Goal: Task Accomplishment & Management: Manage account settings

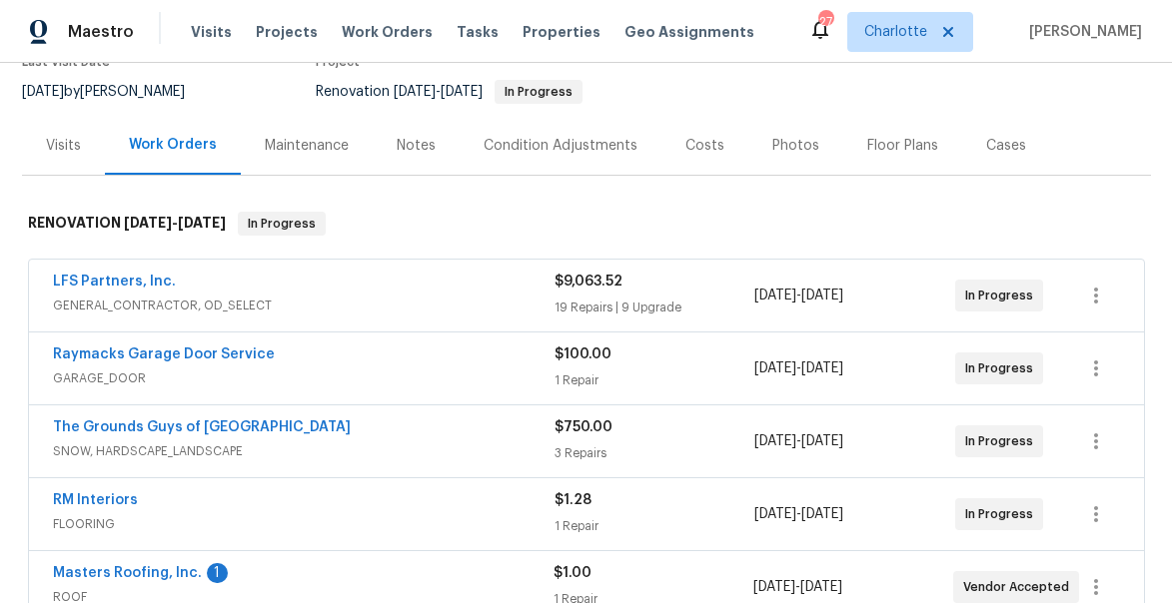
scroll to position [194, 0]
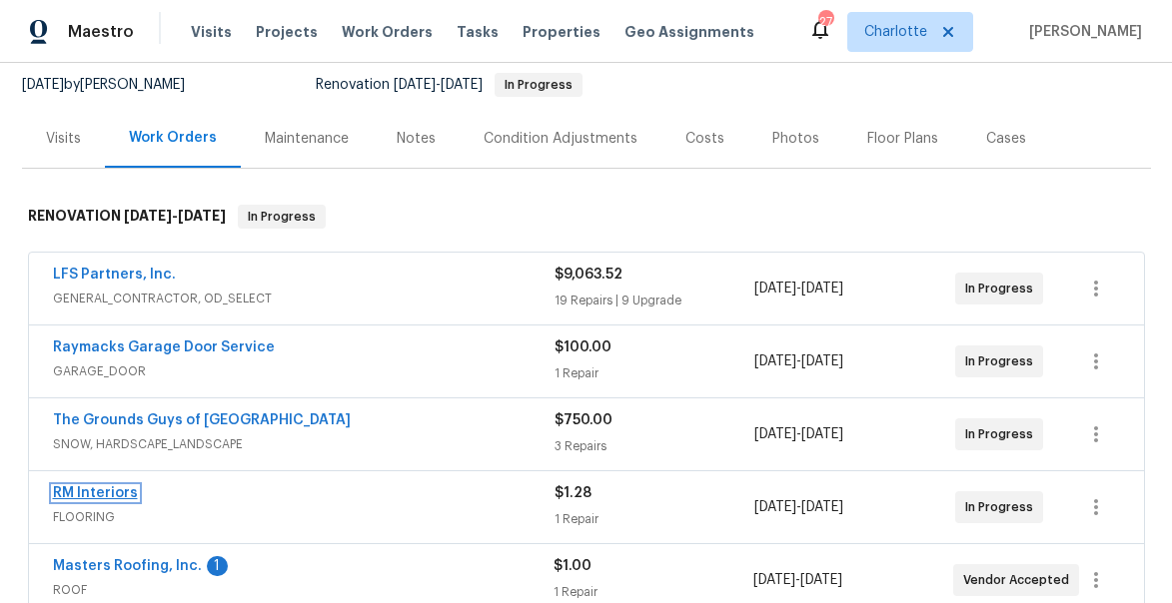
click at [97, 491] on link "RM Interiors" at bounding box center [95, 493] width 85 height 14
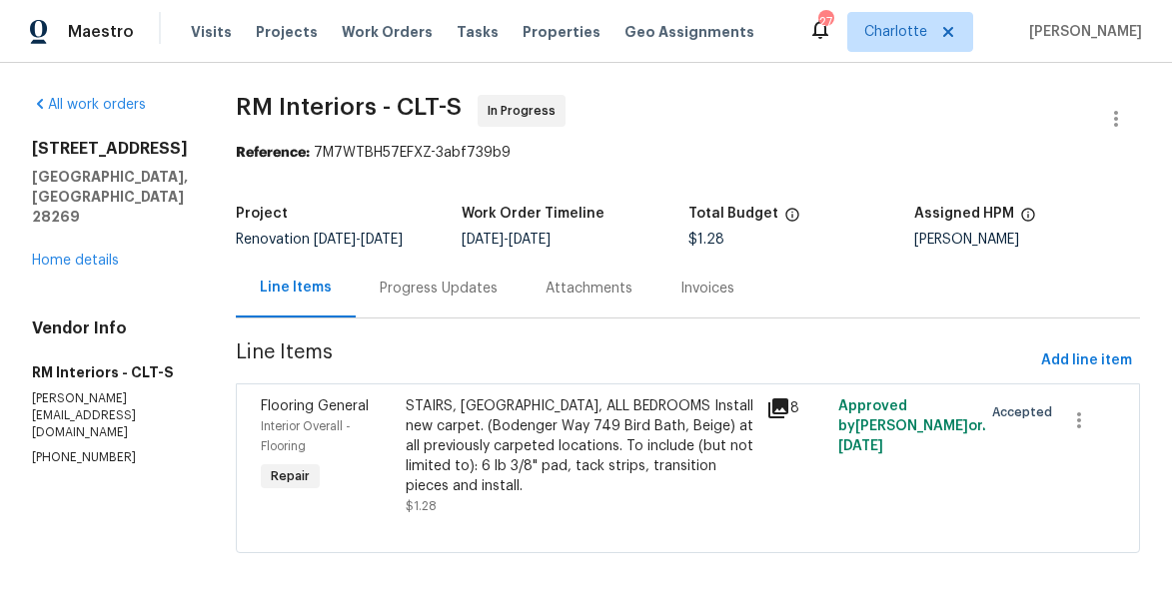
click at [466, 440] on div "STAIRS, UPSTAIRS HALLWAY, ALL BEDROOMS Install new carpet. (Bodenger Way 749 Bi…" at bounding box center [580, 447] width 349 height 100
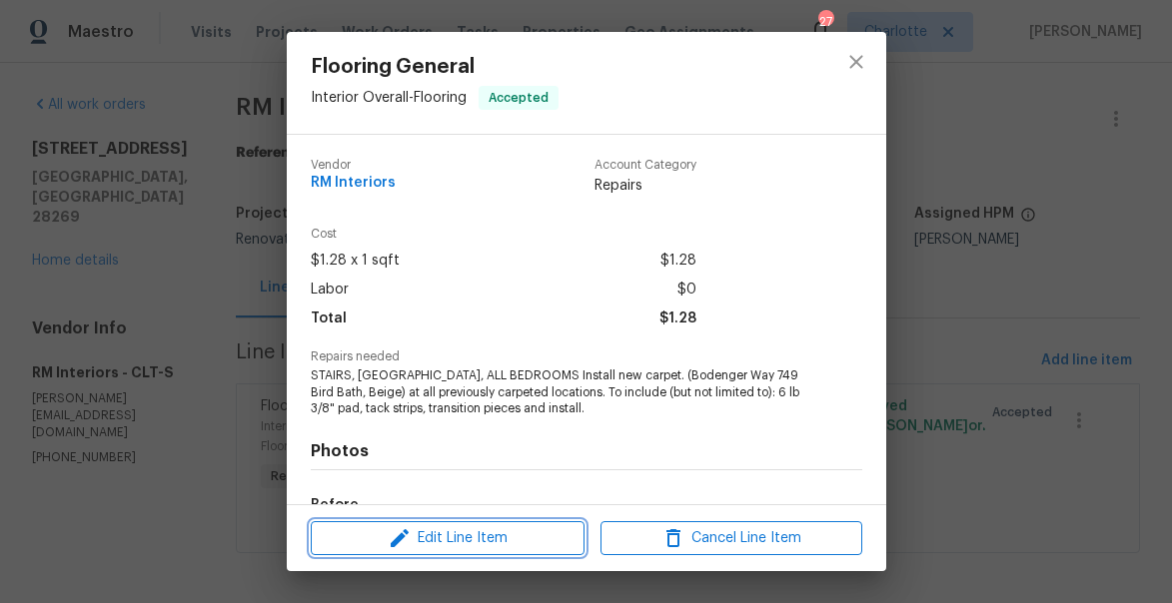
click at [403, 537] on icon "button" at bounding box center [400, 538] width 24 height 24
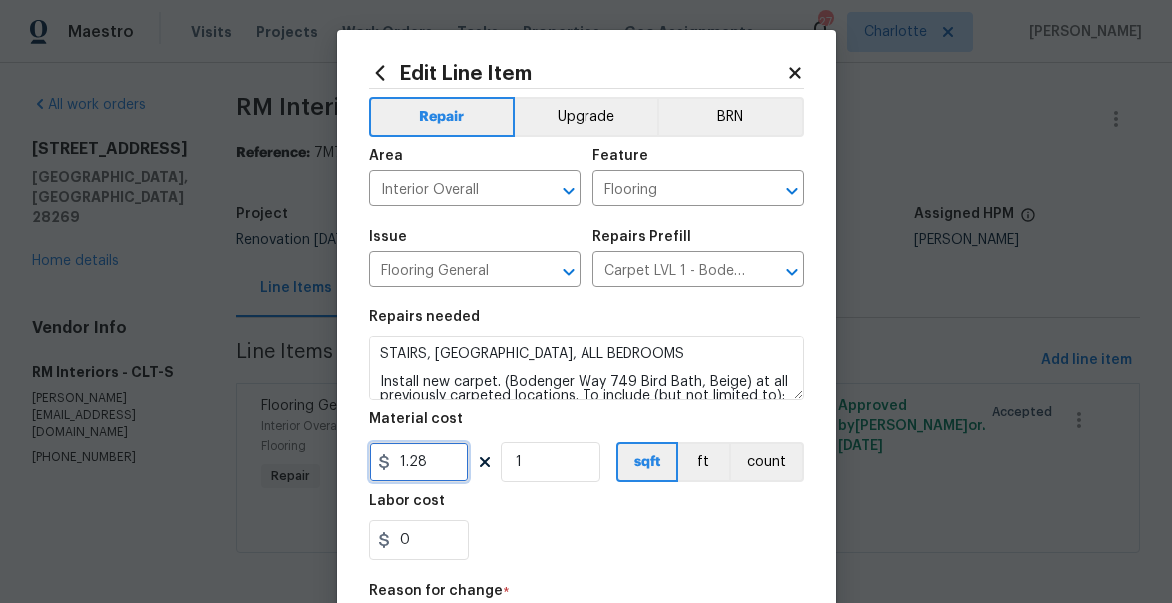
click at [411, 474] on input "1.28" at bounding box center [419, 462] width 100 height 40
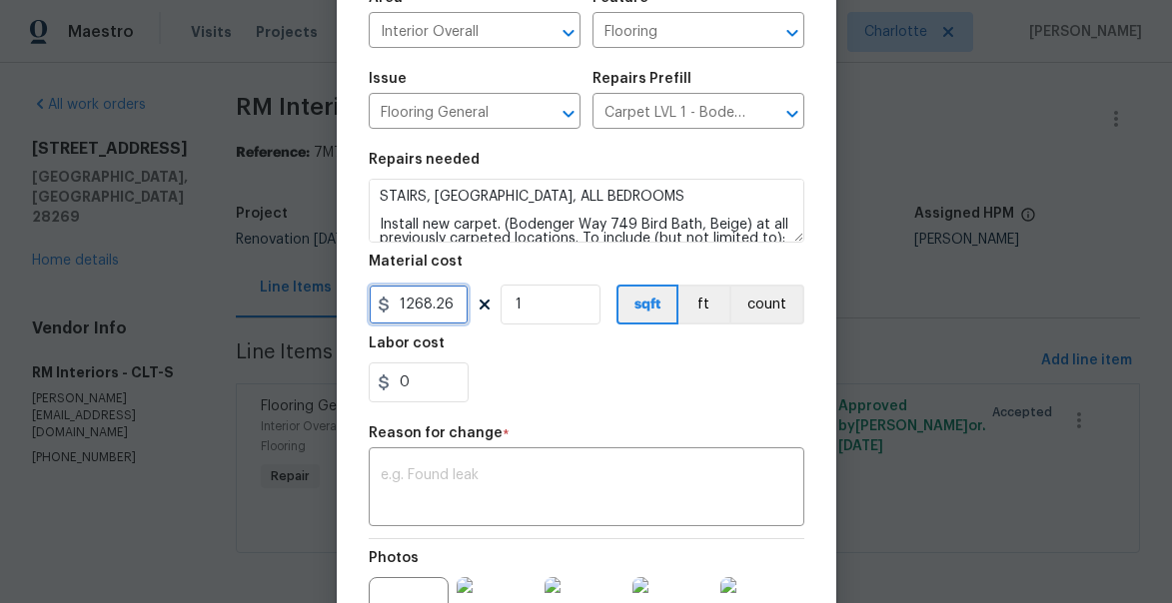
scroll to position [208, 0]
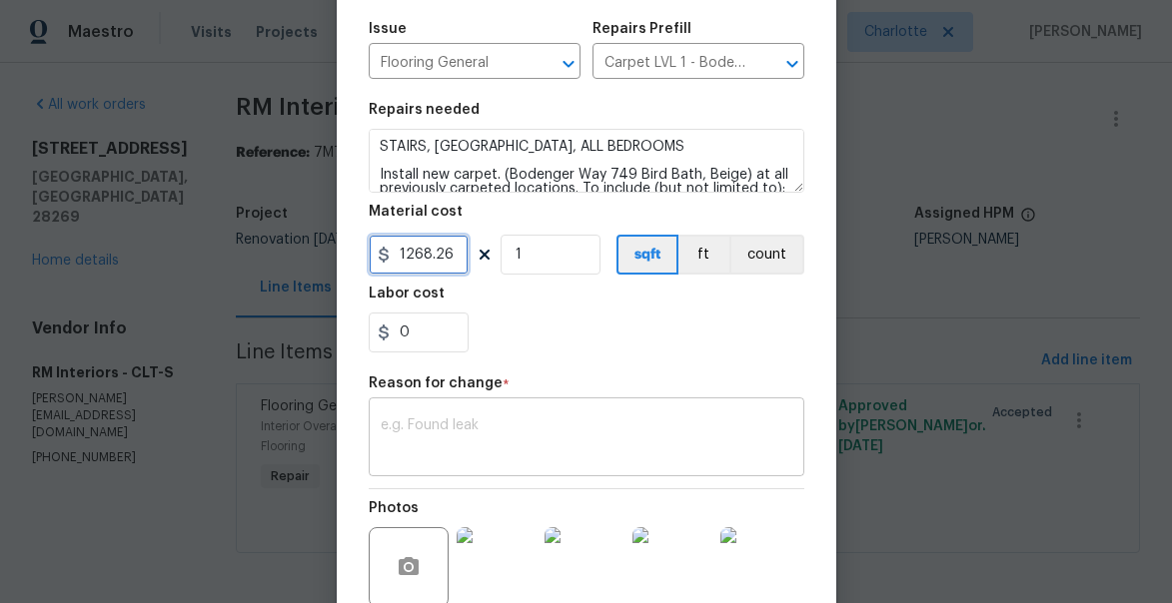
type input "1268.26"
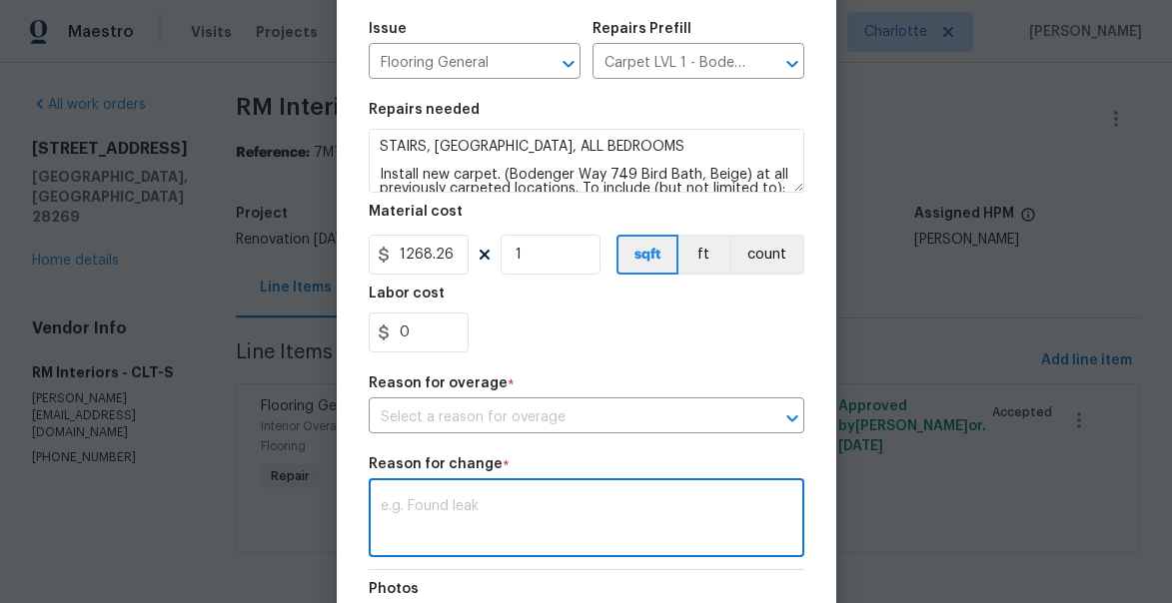
click at [510, 422] on div "Repair Upgrade BRN Area Interior Overall ​ Feature Flooring ​ Issue Flooring Ge…" at bounding box center [586, 319] width 435 height 877
click at [510, 422] on input "text" at bounding box center [559, 418] width 380 height 31
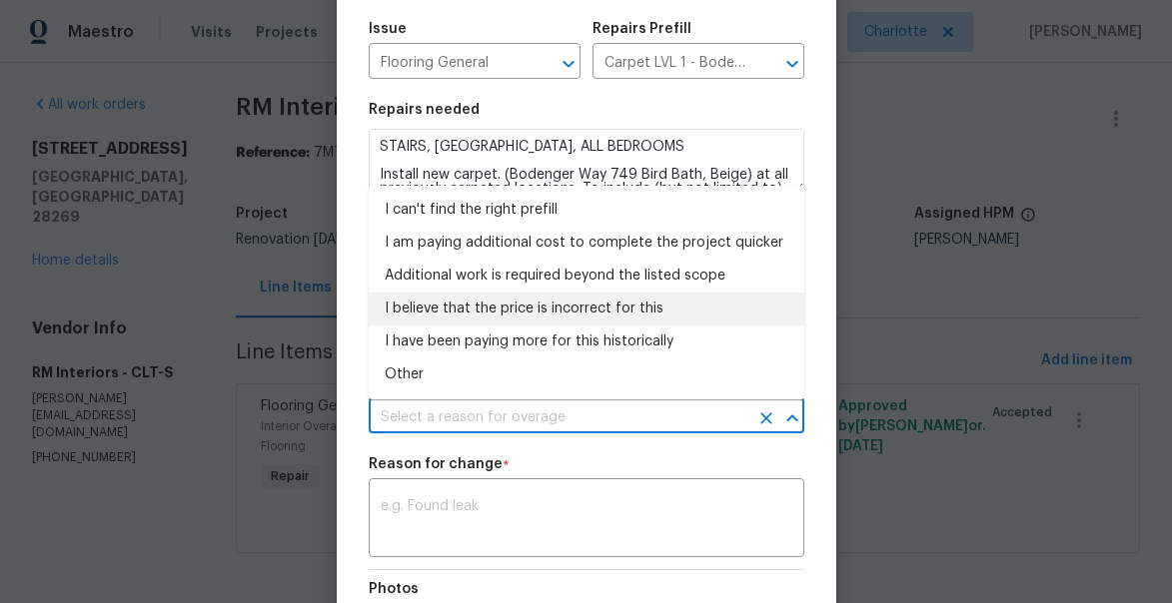
click at [470, 311] on li "I believe that the price is incorrect for this" at bounding box center [586, 309] width 435 height 33
type input "I believe that the price is incorrect for this"
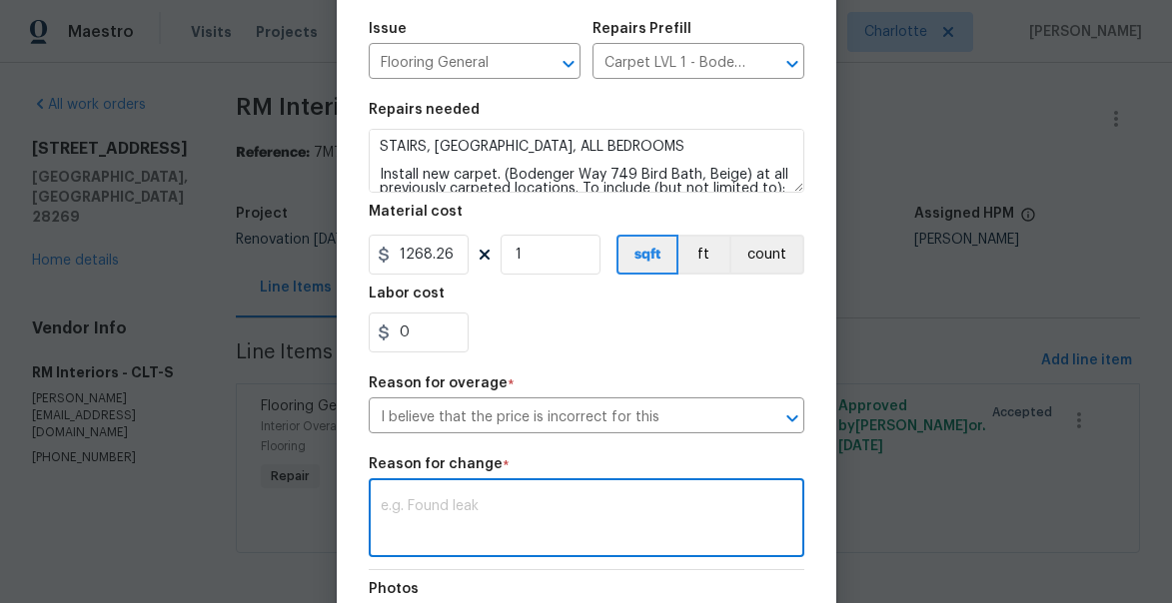
click at [421, 526] on textarea at bounding box center [586, 520] width 411 height 42
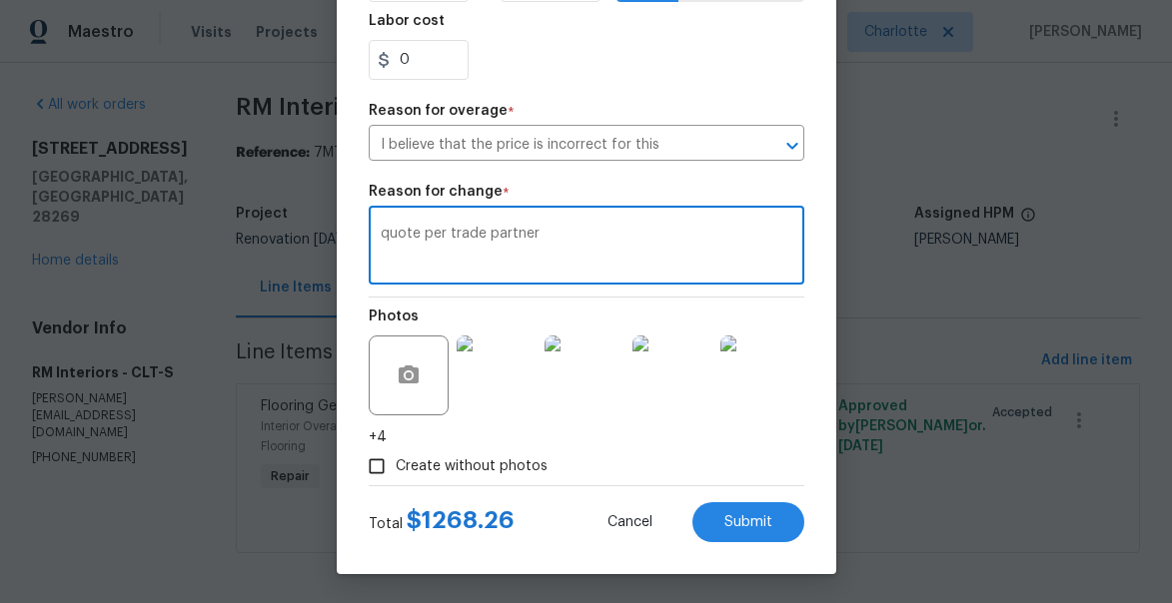
scroll to position [482, 0]
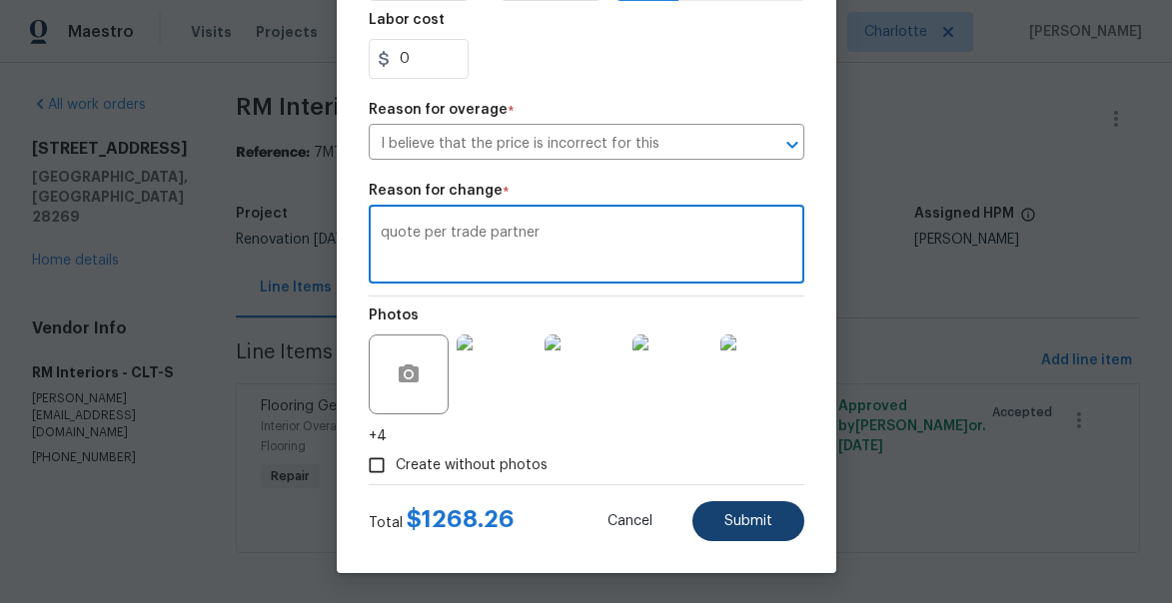
type textarea "quote per trade partner"
click at [762, 515] on span "Submit" at bounding box center [748, 521] width 48 height 15
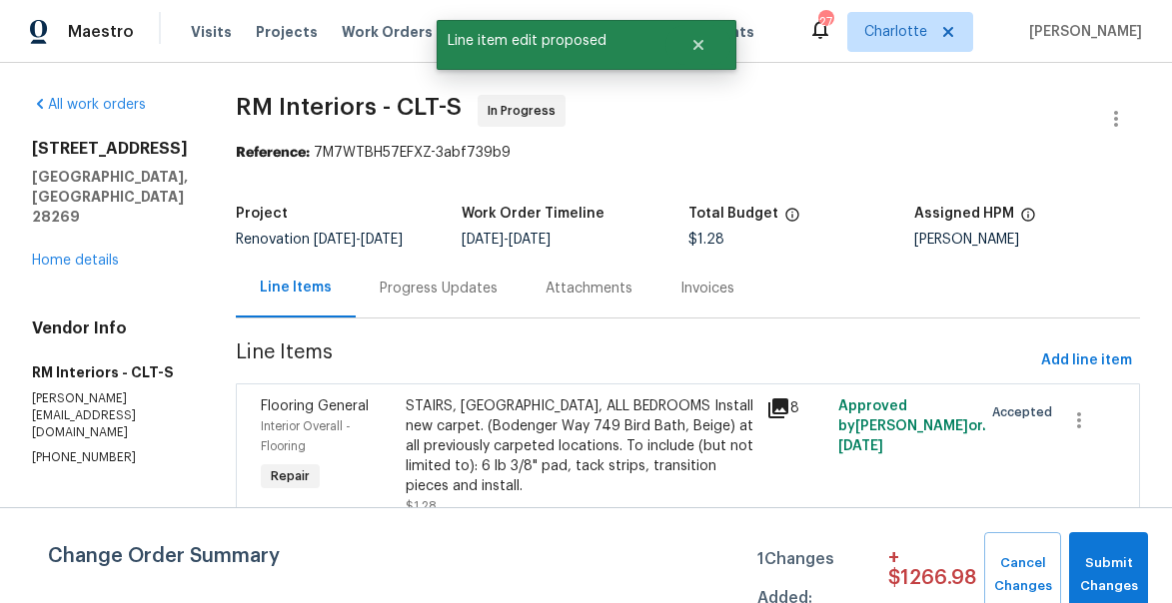
scroll to position [0, 0]
click at [1101, 557] on span "Submit Changes" at bounding box center [1108, 575] width 59 height 46
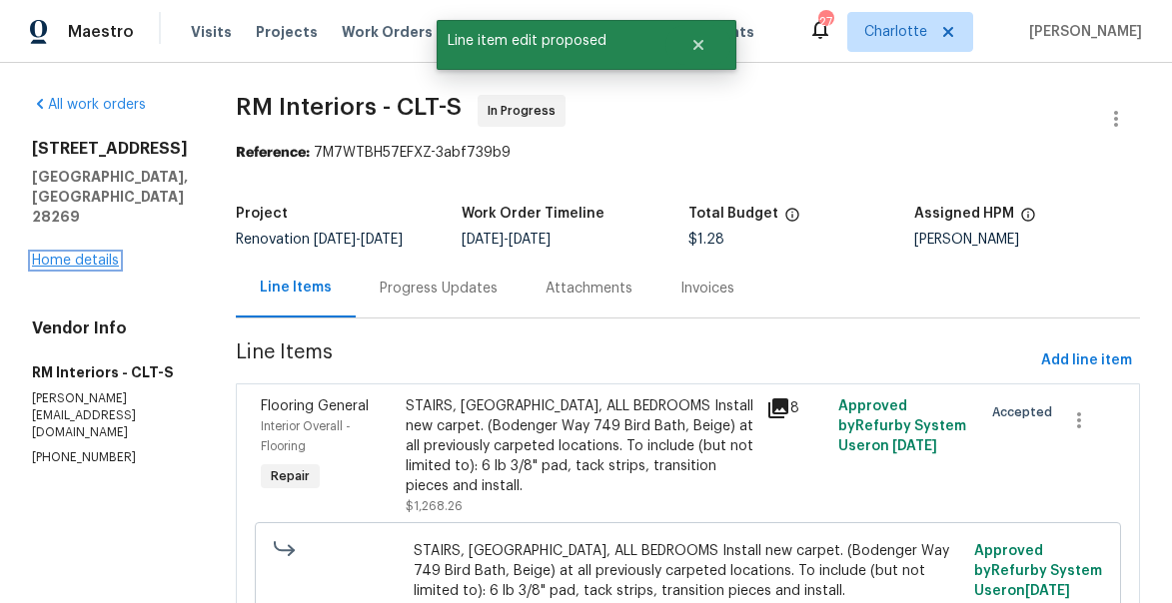
click at [85, 254] on link "Home details" at bounding box center [75, 261] width 87 height 14
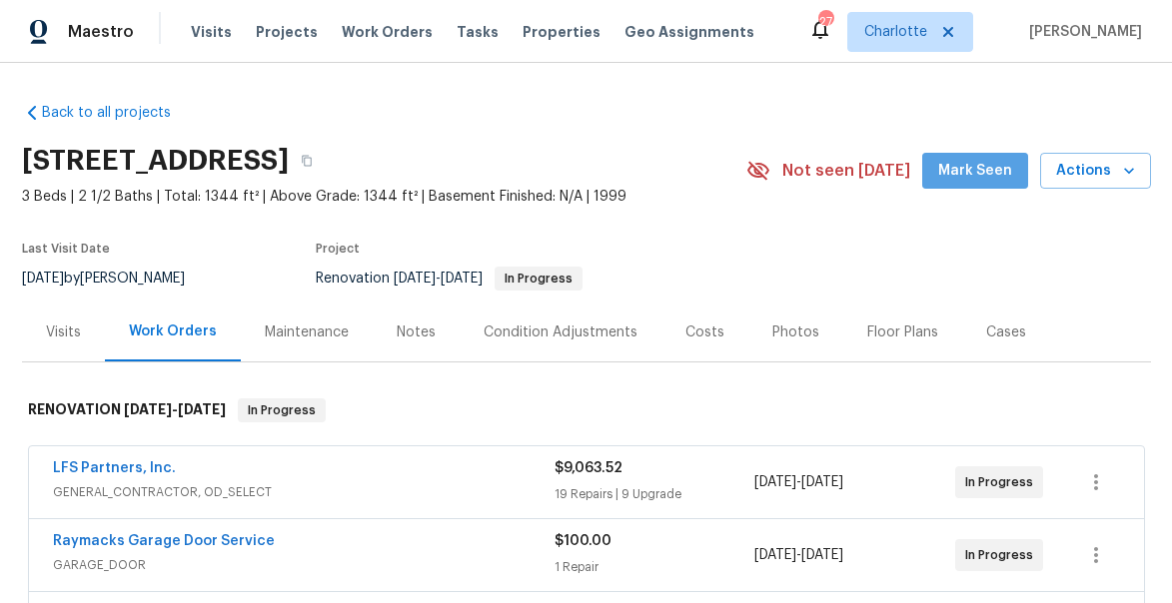
click at [989, 172] on span "Mark Seen" at bounding box center [975, 171] width 74 height 25
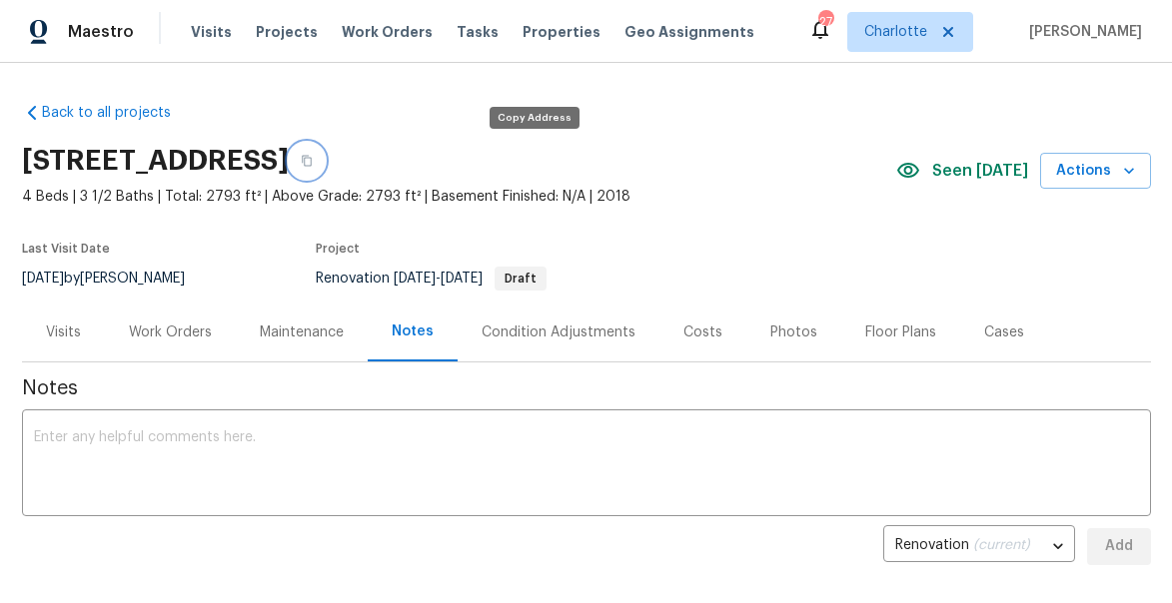
click at [313, 161] on icon "button" at bounding box center [307, 161] width 12 height 12
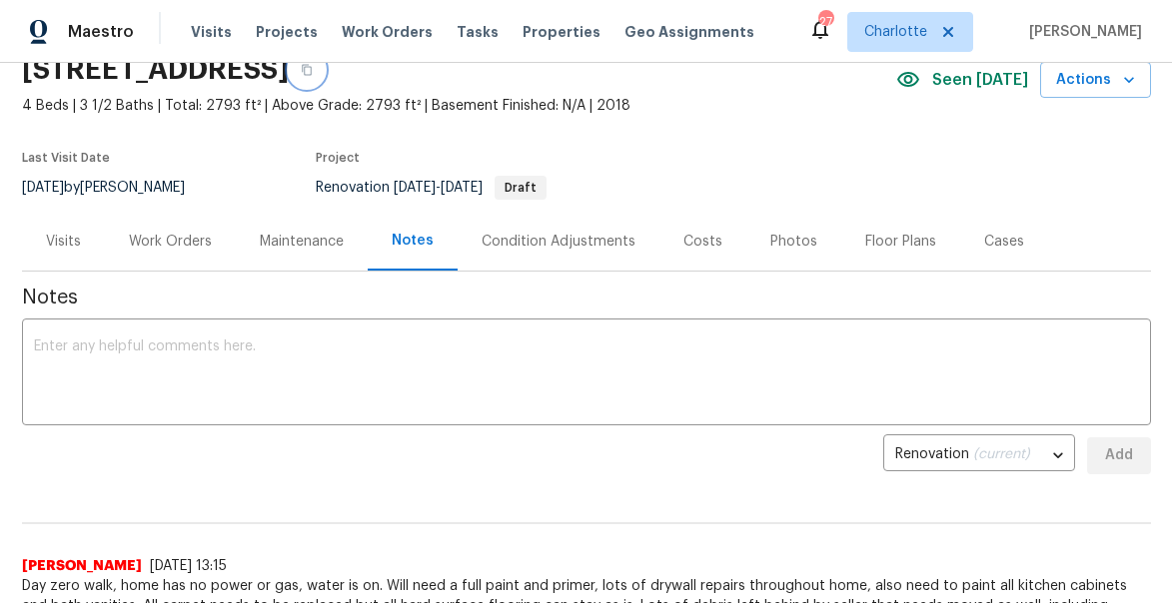
scroll to position [103, 0]
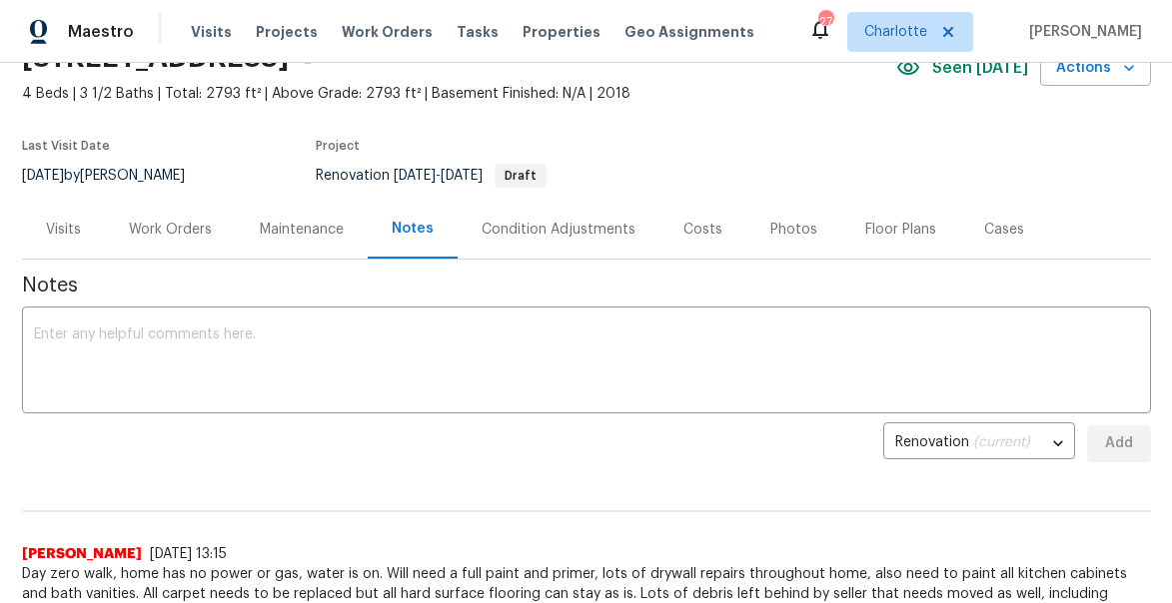
click at [178, 232] on div "Work Orders" at bounding box center [170, 230] width 83 height 20
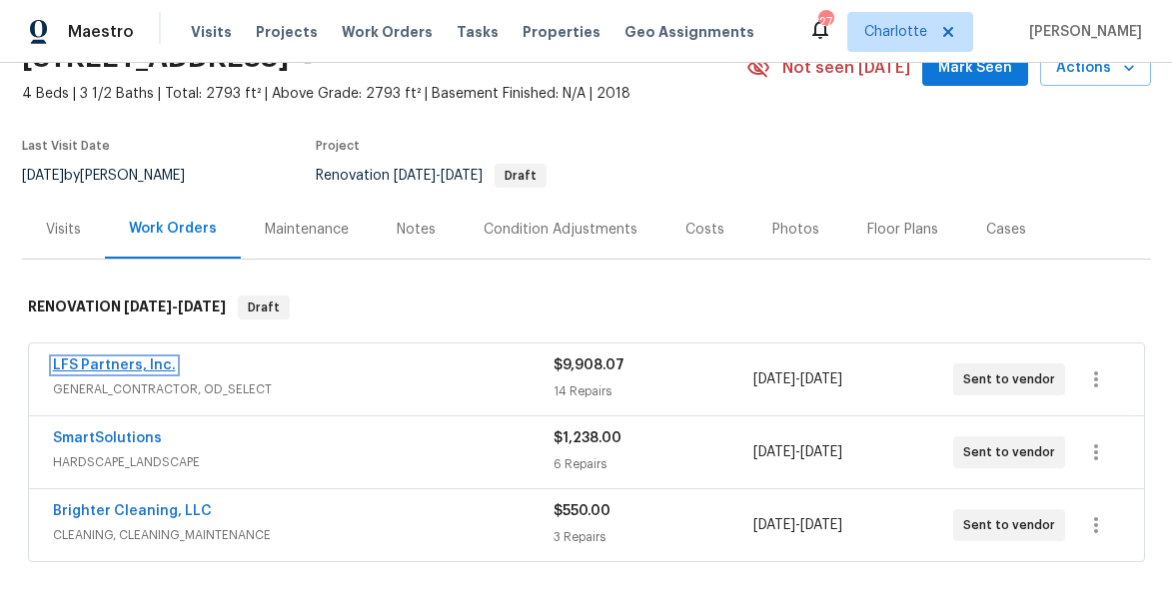
click at [129, 367] on link "LFS Partners, Inc." at bounding box center [114, 366] width 123 height 14
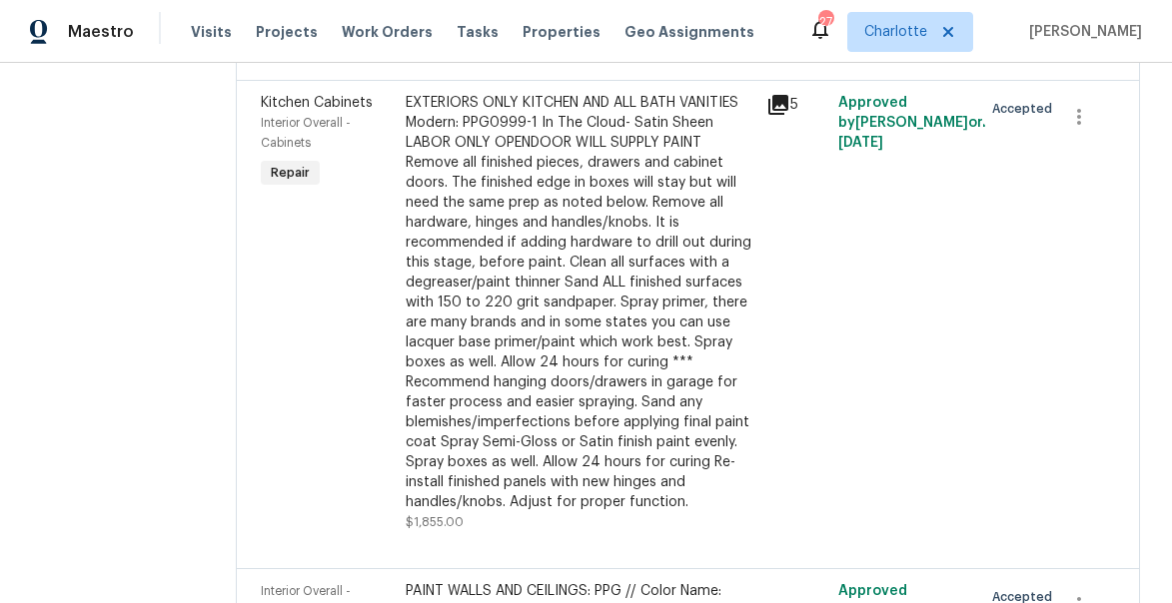
scroll to position [1489, 0]
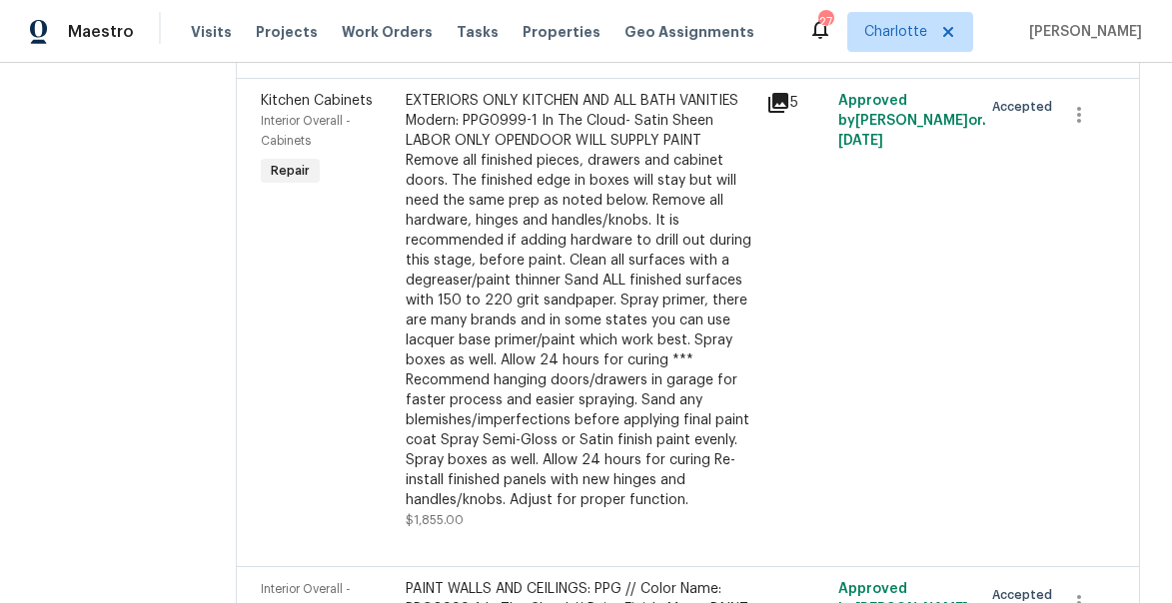
click at [96, 224] on section "All work orders 2811 Iveywood Dr Monroe, NC 28110 Home details Vendor Info LFS …" at bounding box center [110, 120] width 156 height 3029
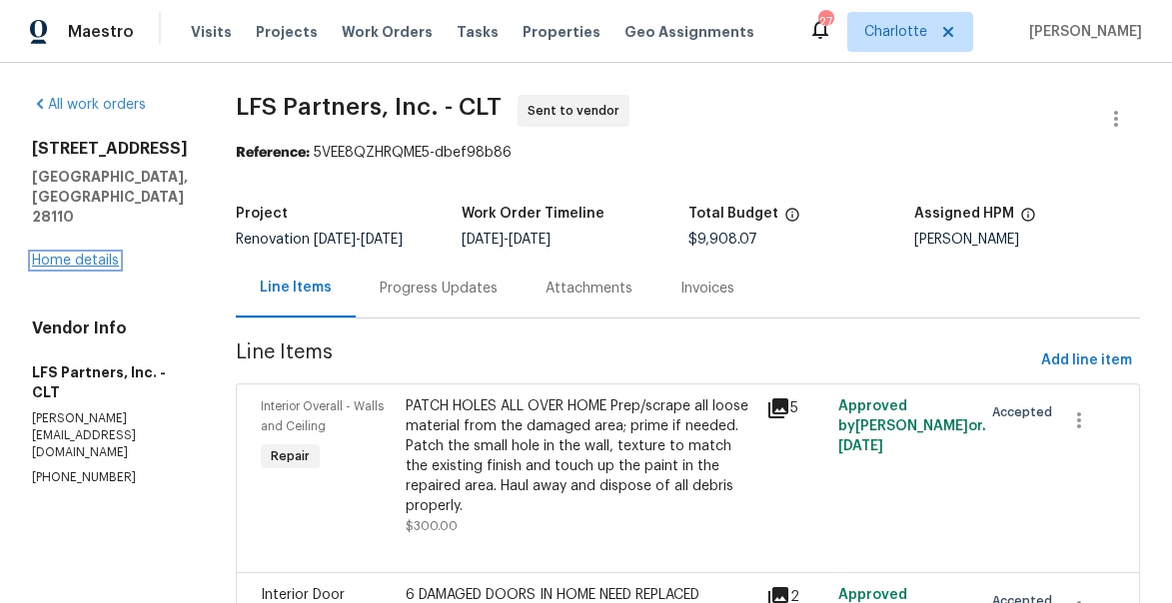
click at [71, 254] on link "Home details" at bounding box center [75, 261] width 87 height 14
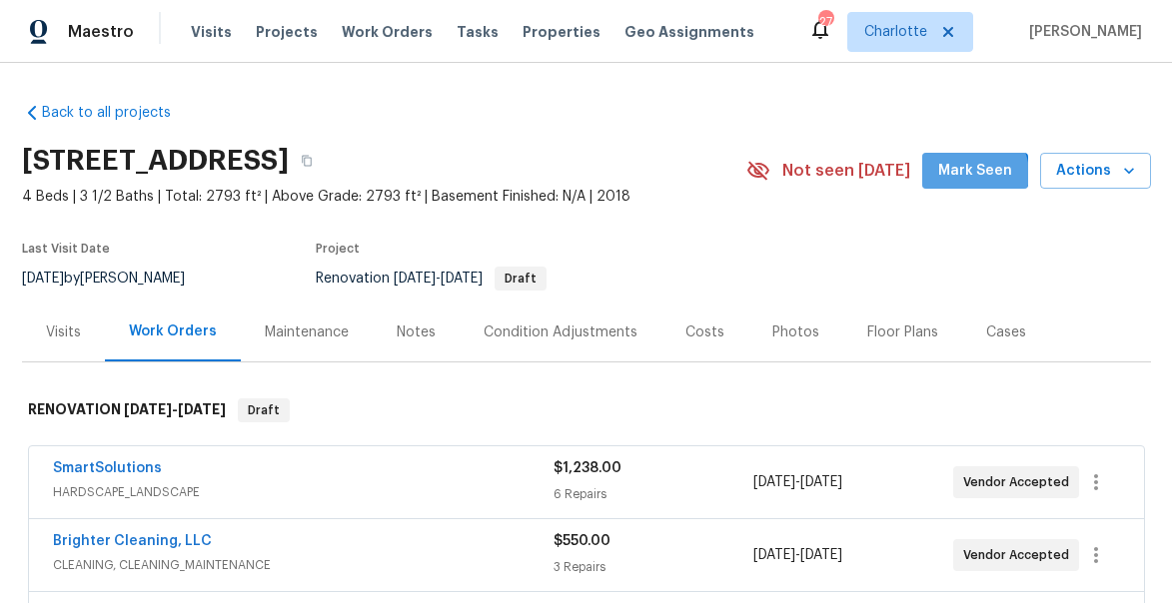
click at [980, 174] on span "Mark Seen" at bounding box center [975, 171] width 74 height 25
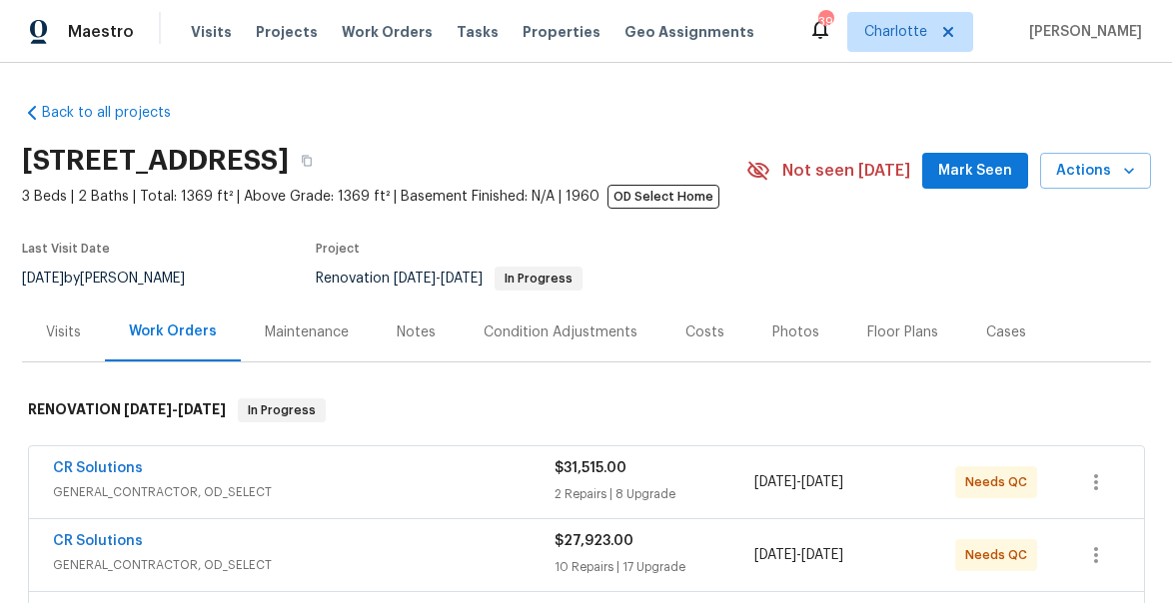
click at [994, 172] on span "Mark Seen" at bounding box center [975, 171] width 74 height 25
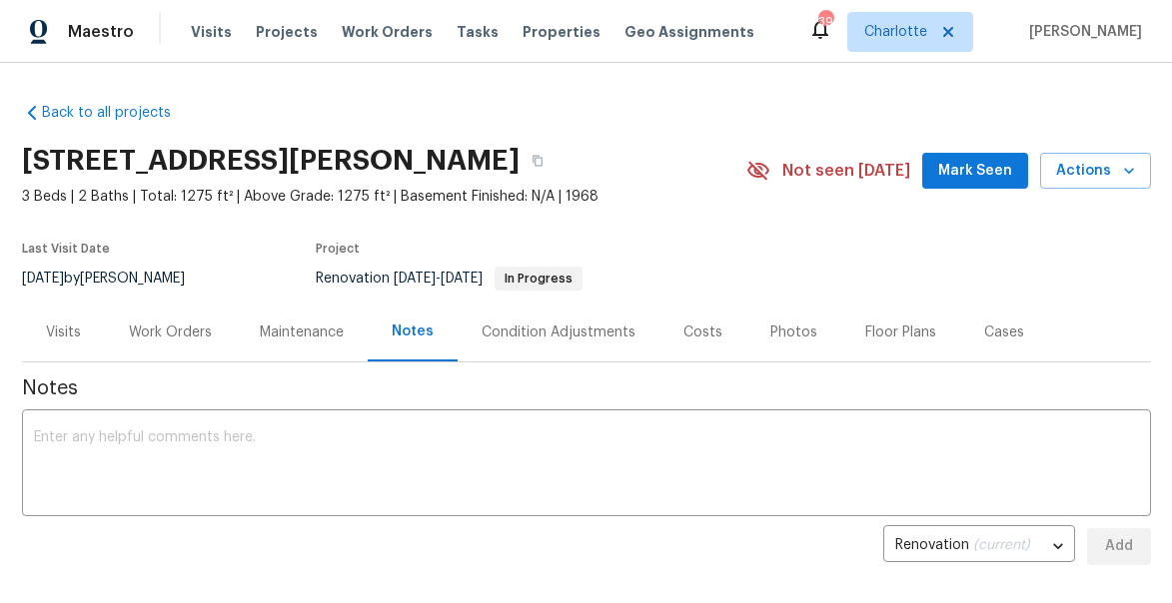
click at [1001, 175] on span "Mark Seen" at bounding box center [975, 171] width 74 height 25
click at [982, 166] on span "Mark Seen" at bounding box center [975, 171] width 74 height 25
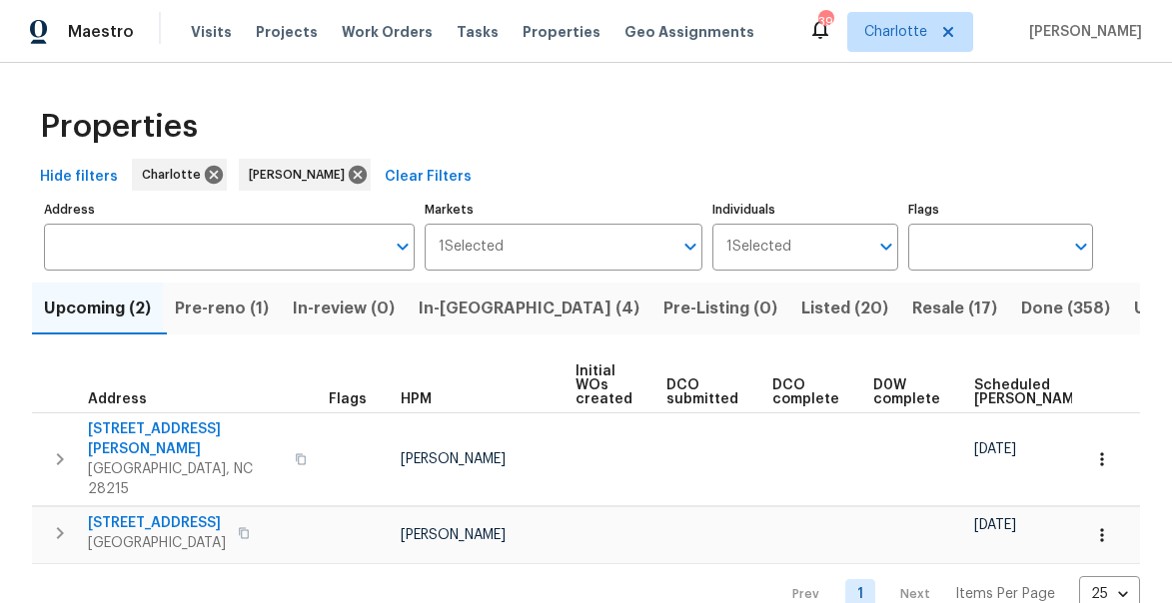
click at [444, 319] on span "In-[GEOGRAPHIC_DATA] (4)" at bounding box center [528, 309] width 221 height 28
